Goal: Communication & Community: Participate in discussion

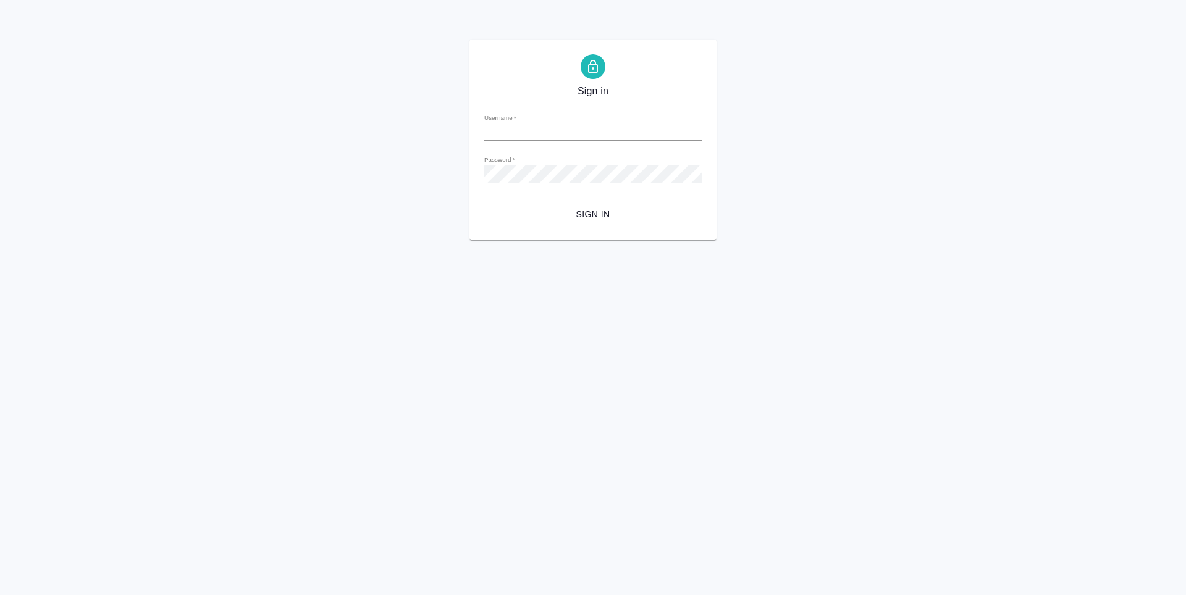
type input "r.guselnikov@awatera.com"
click at [585, 216] on span "Sign in" at bounding box center [593, 214] width 198 height 15
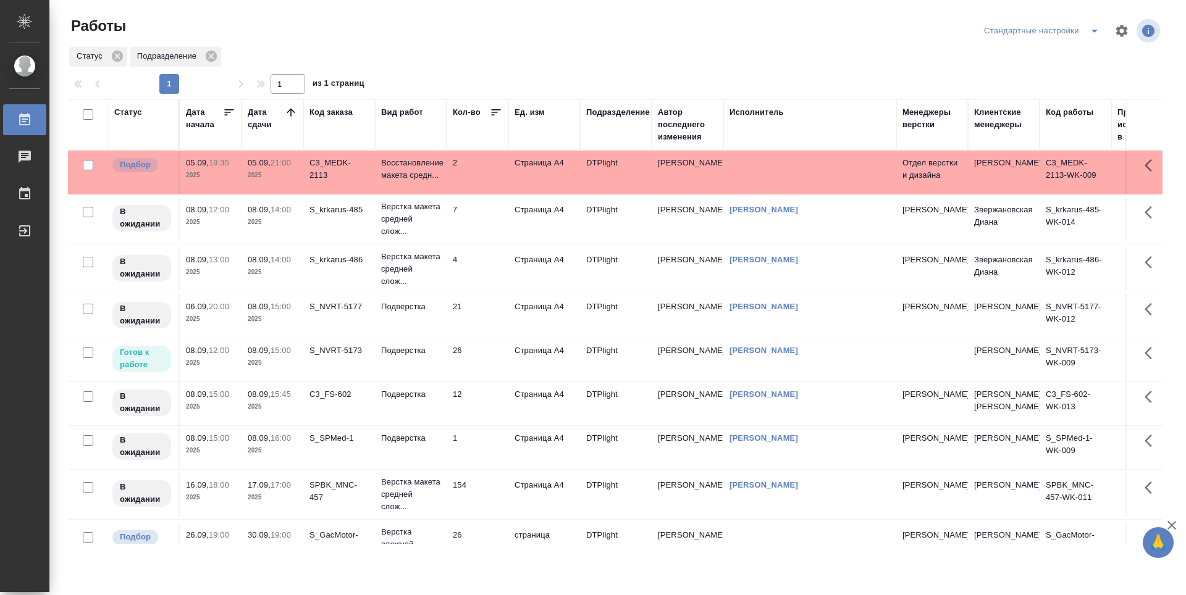
click at [500, 362] on td "26" at bounding box center [478, 359] width 62 height 43
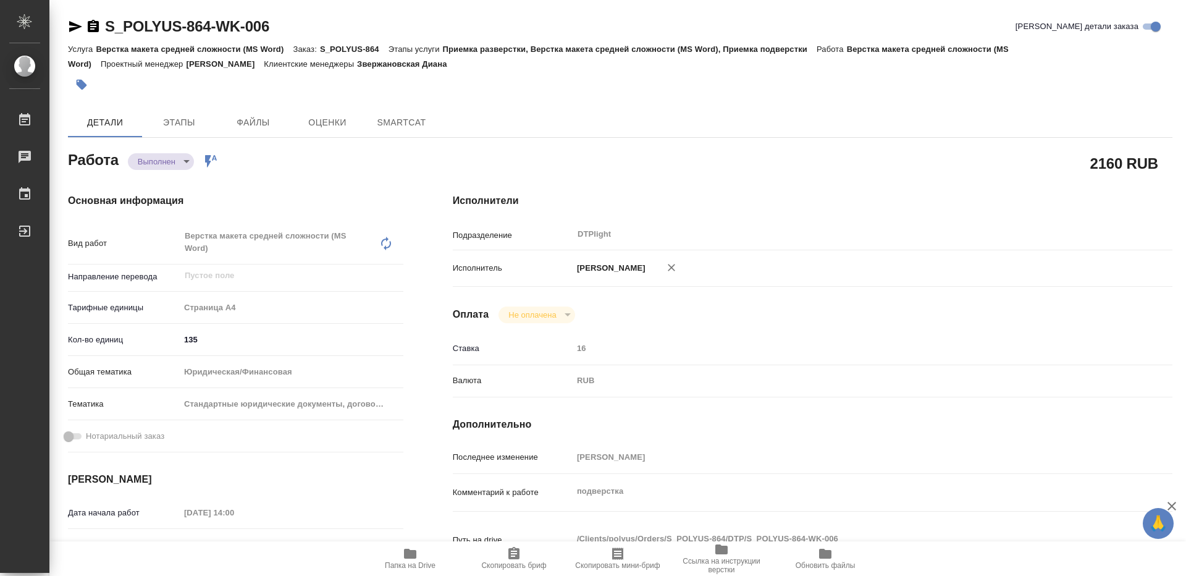
type textarea "x"
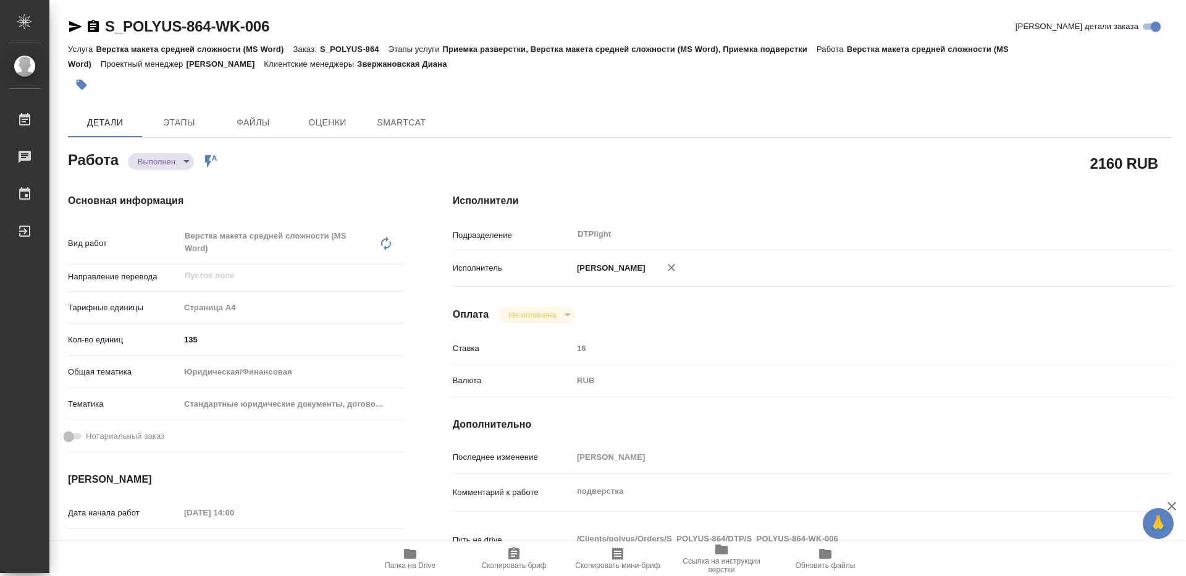
type textarea "x"
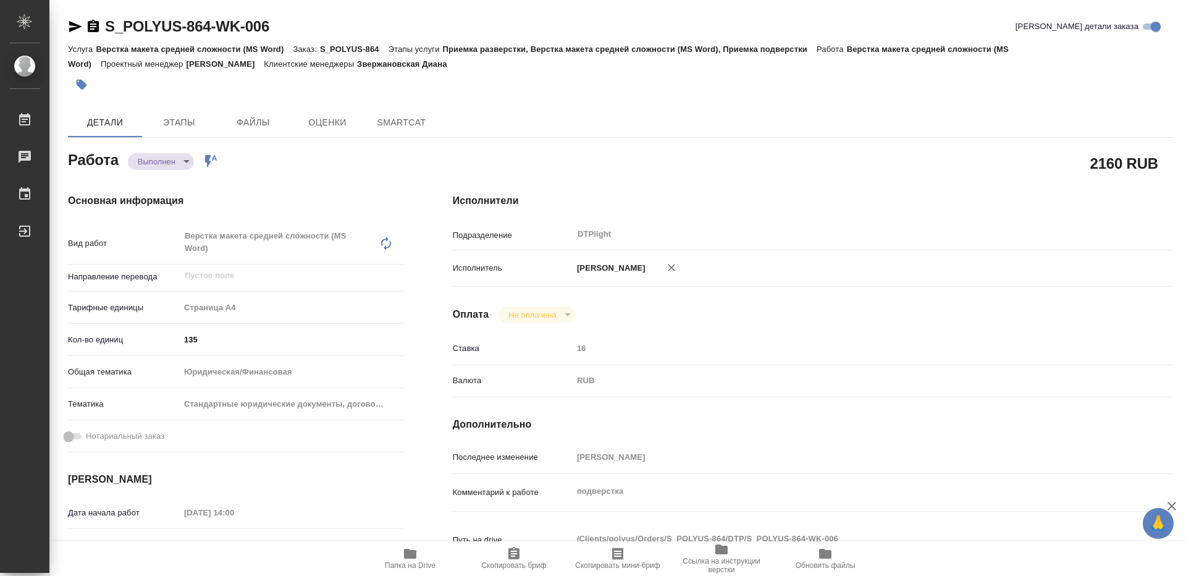
type textarea "x"
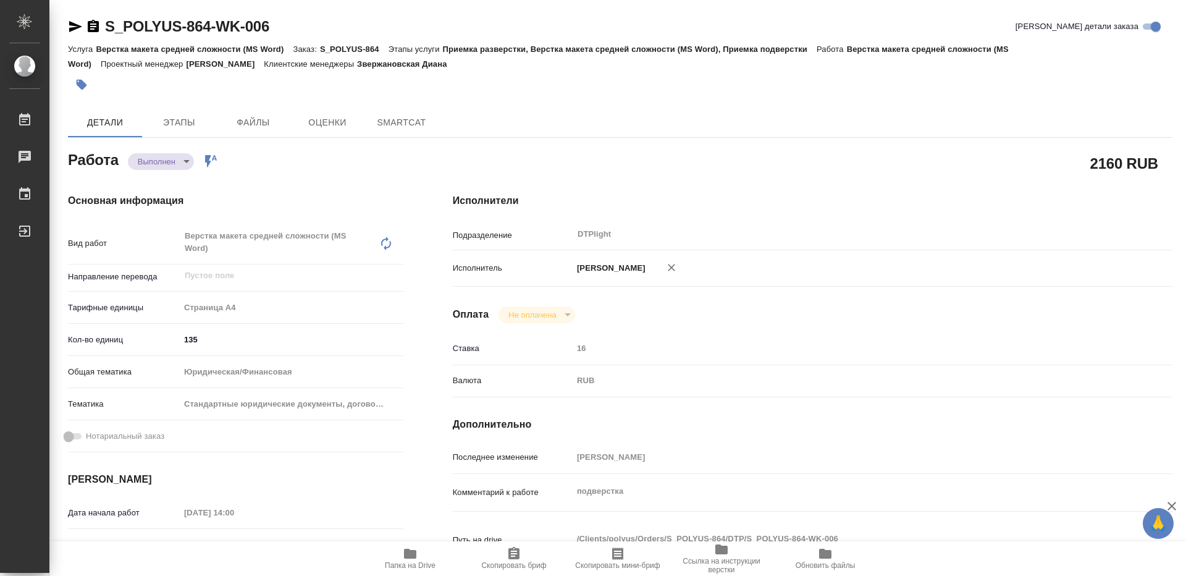
type textarea "x"
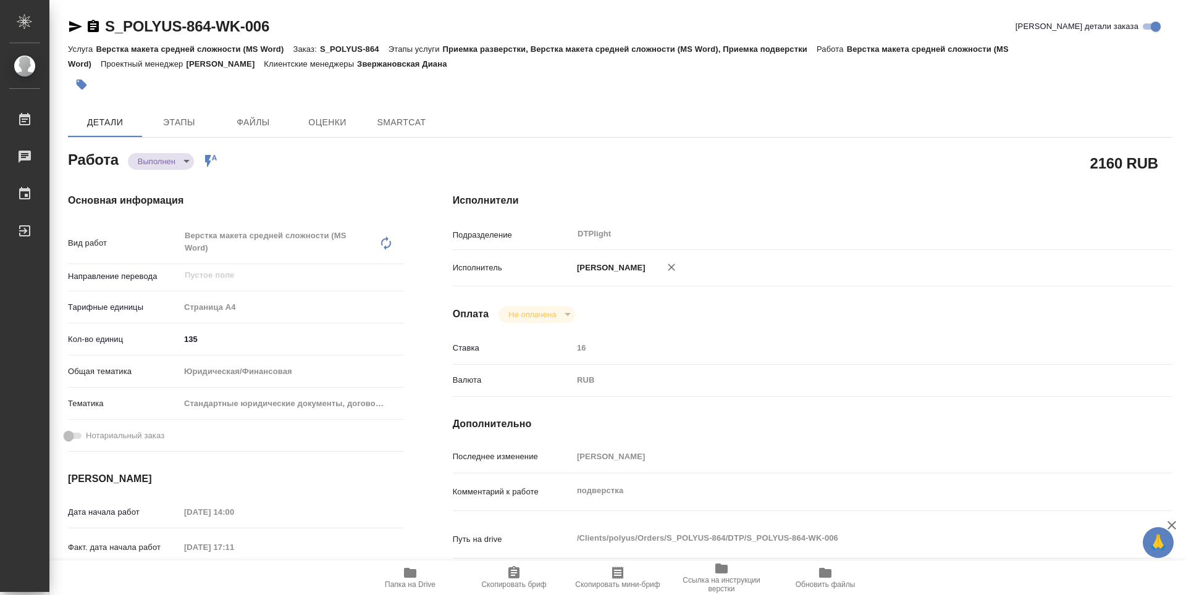
type textarea "x"
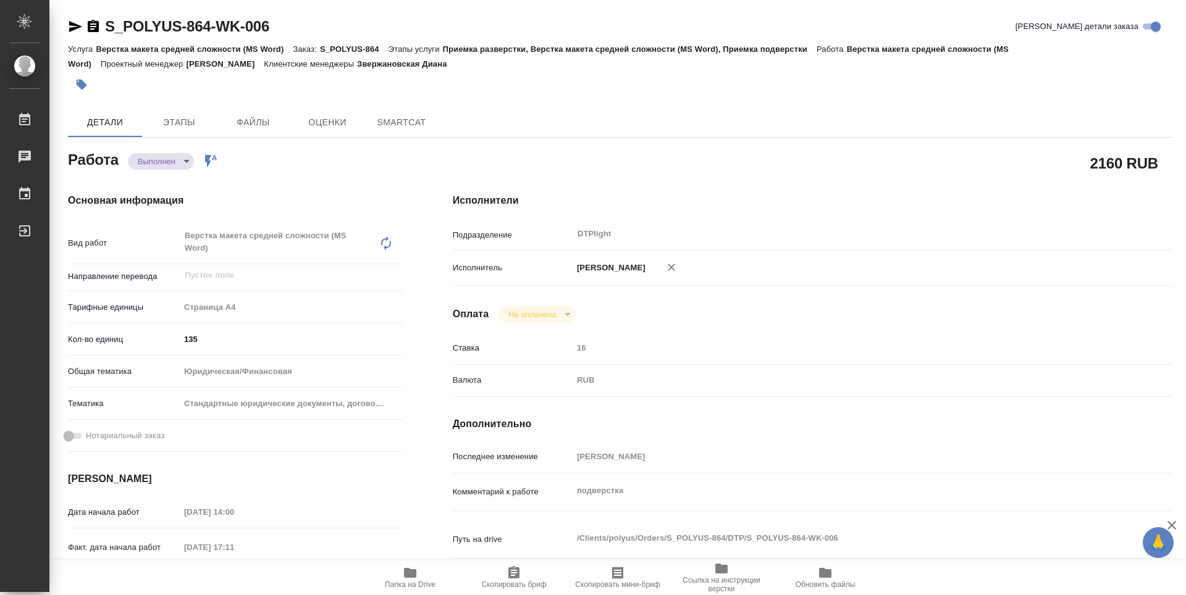
type textarea "x"
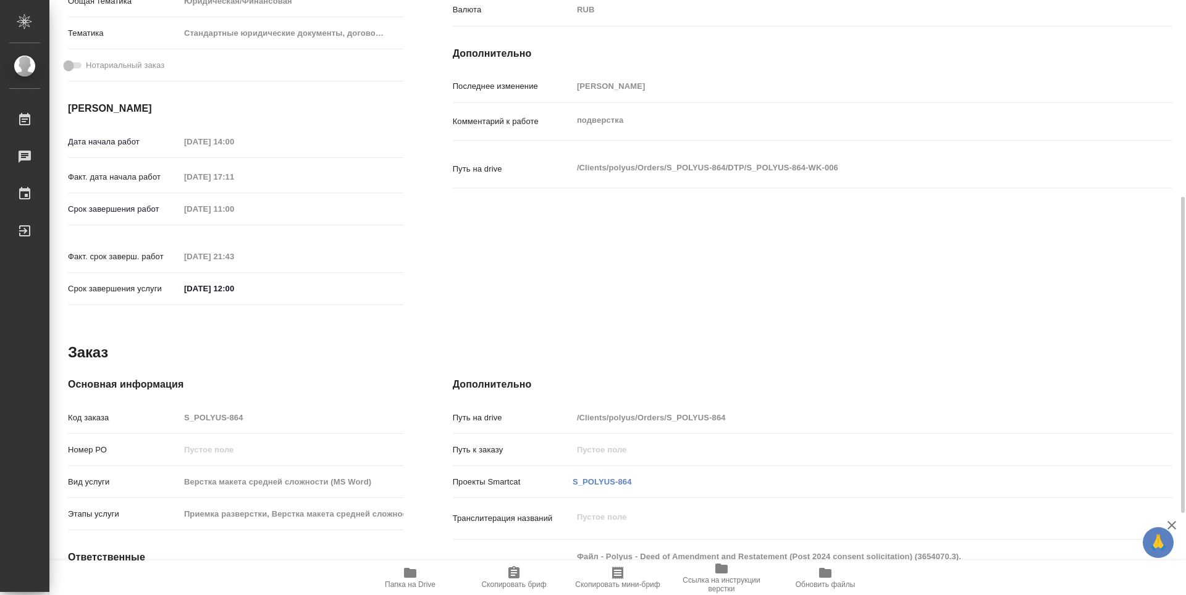
type textarea "x"
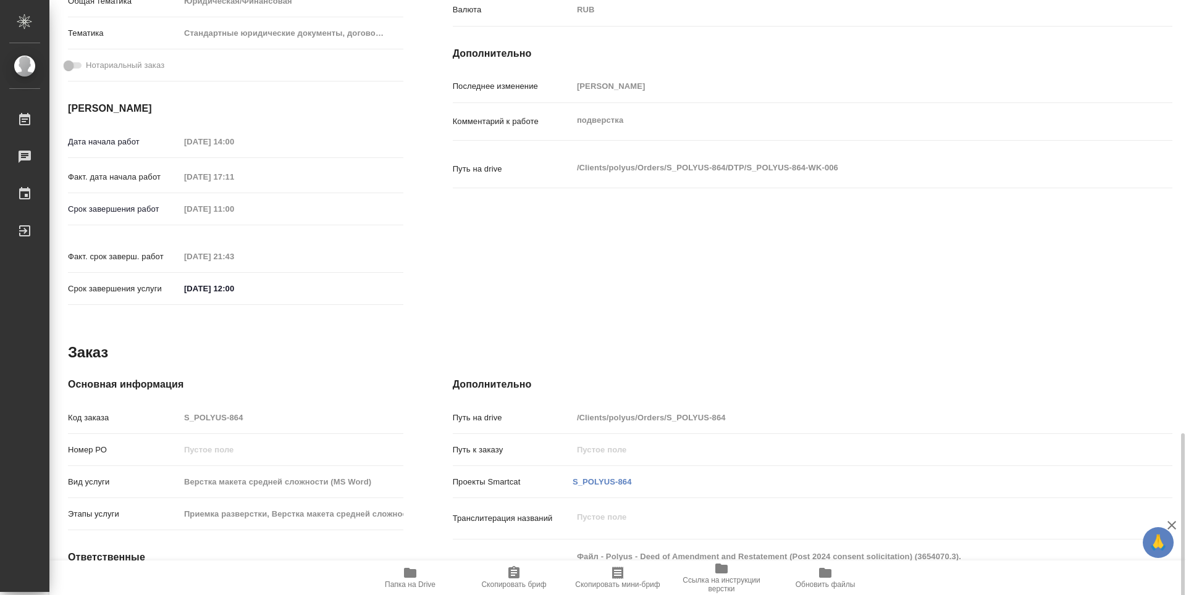
scroll to position [525, 0]
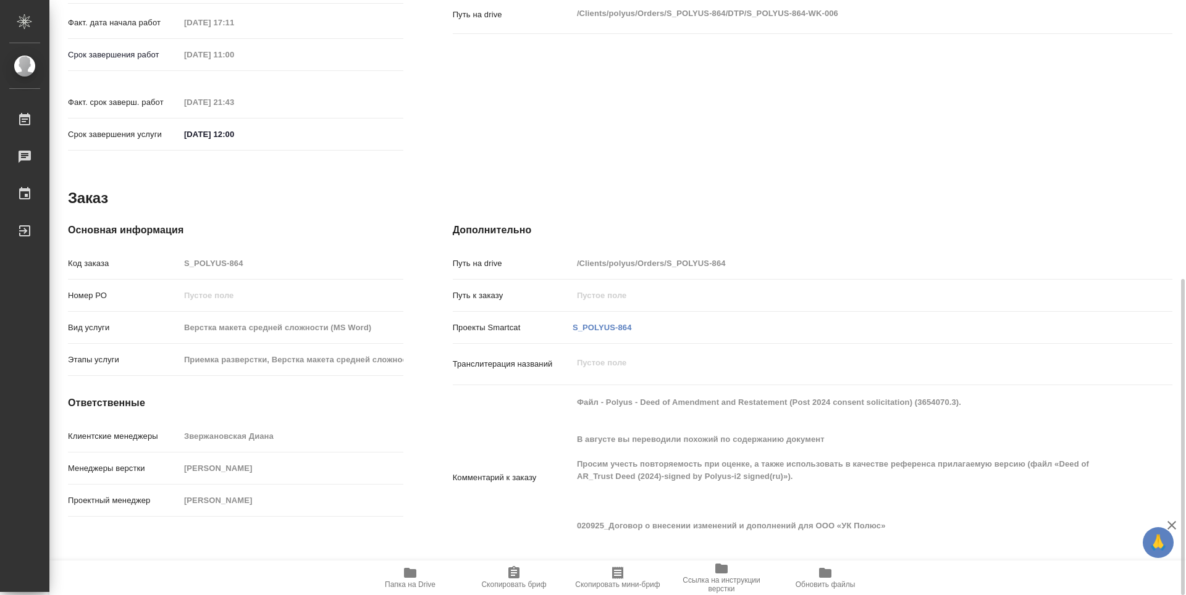
type textarea "x"
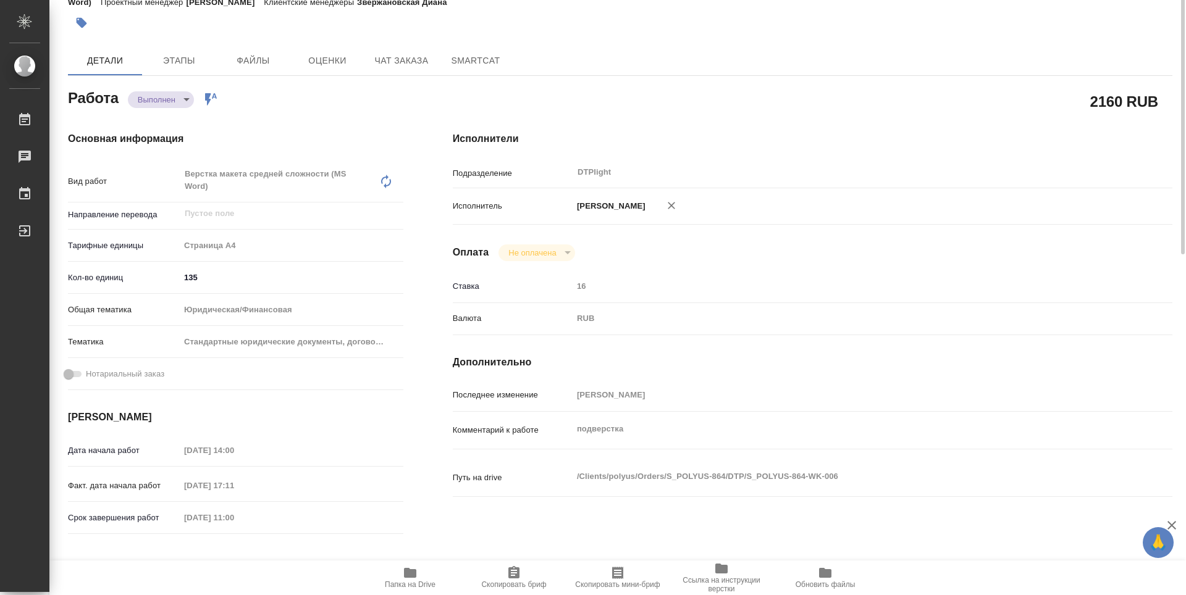
scroll to position [0, 0]
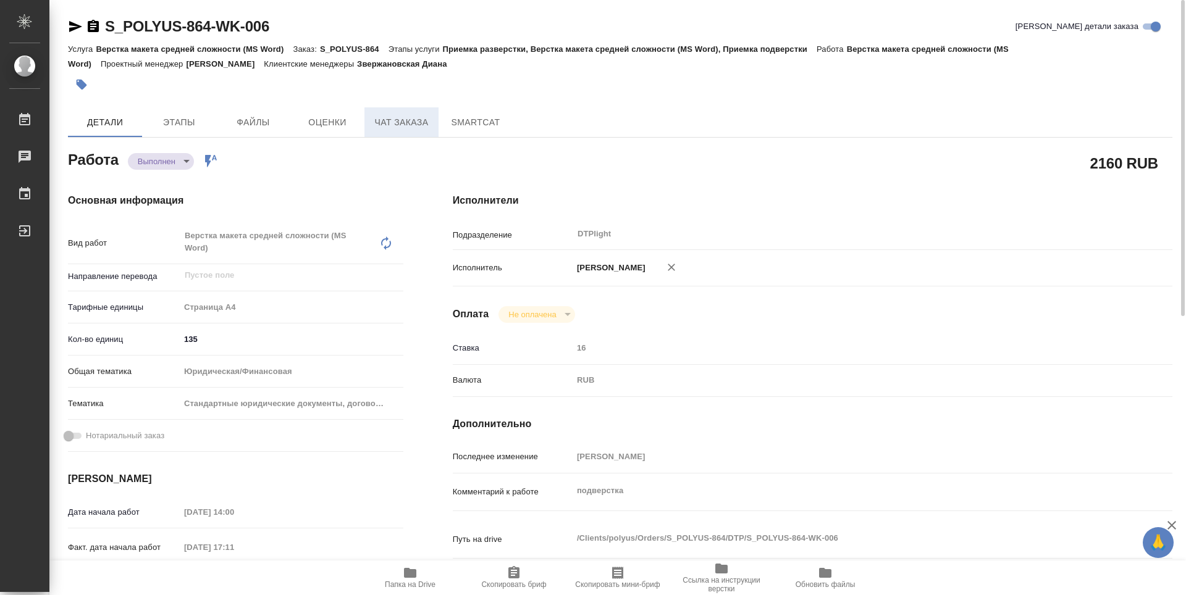
click at [409, 133] on button "Чат заказа" at bounding box center [401, 122] width 74 height 30
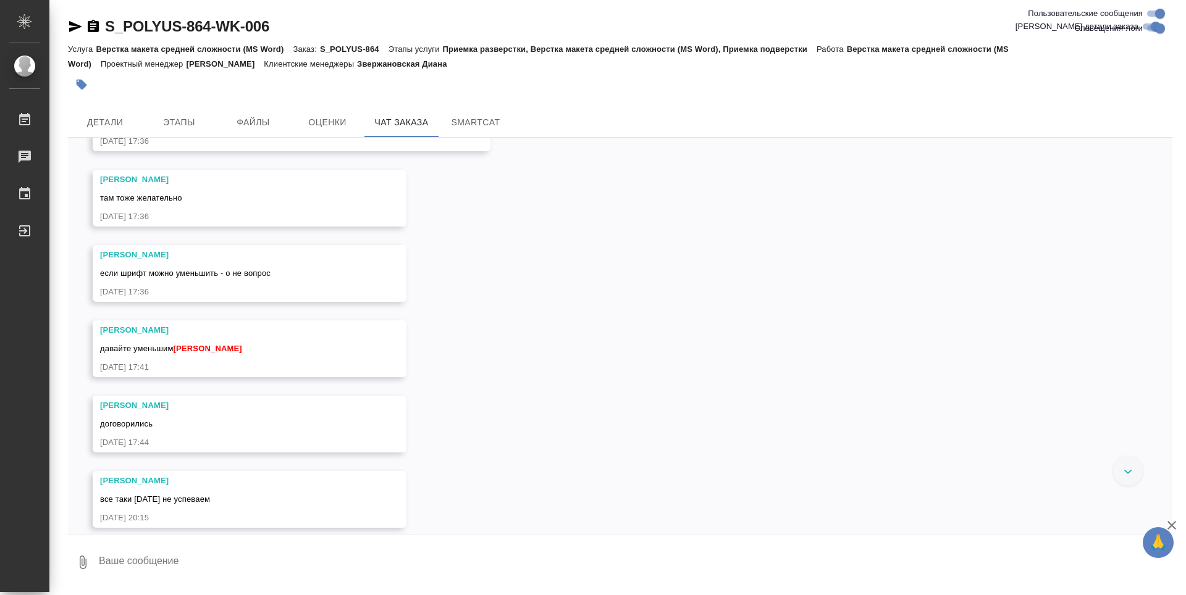
scroll to position [4832, 0]
